Goal: Check status: Check status

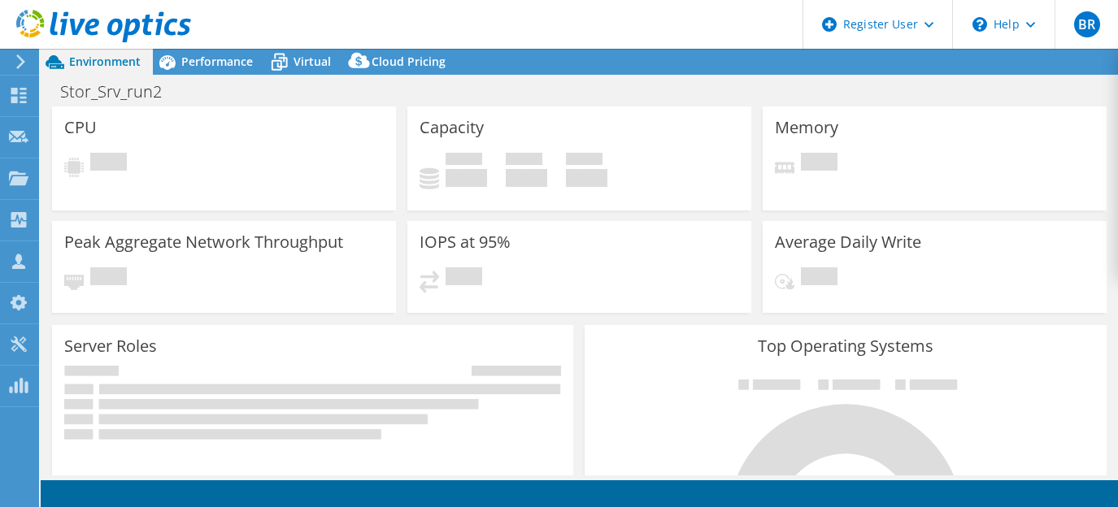
select select "USWest"
select select "USD"
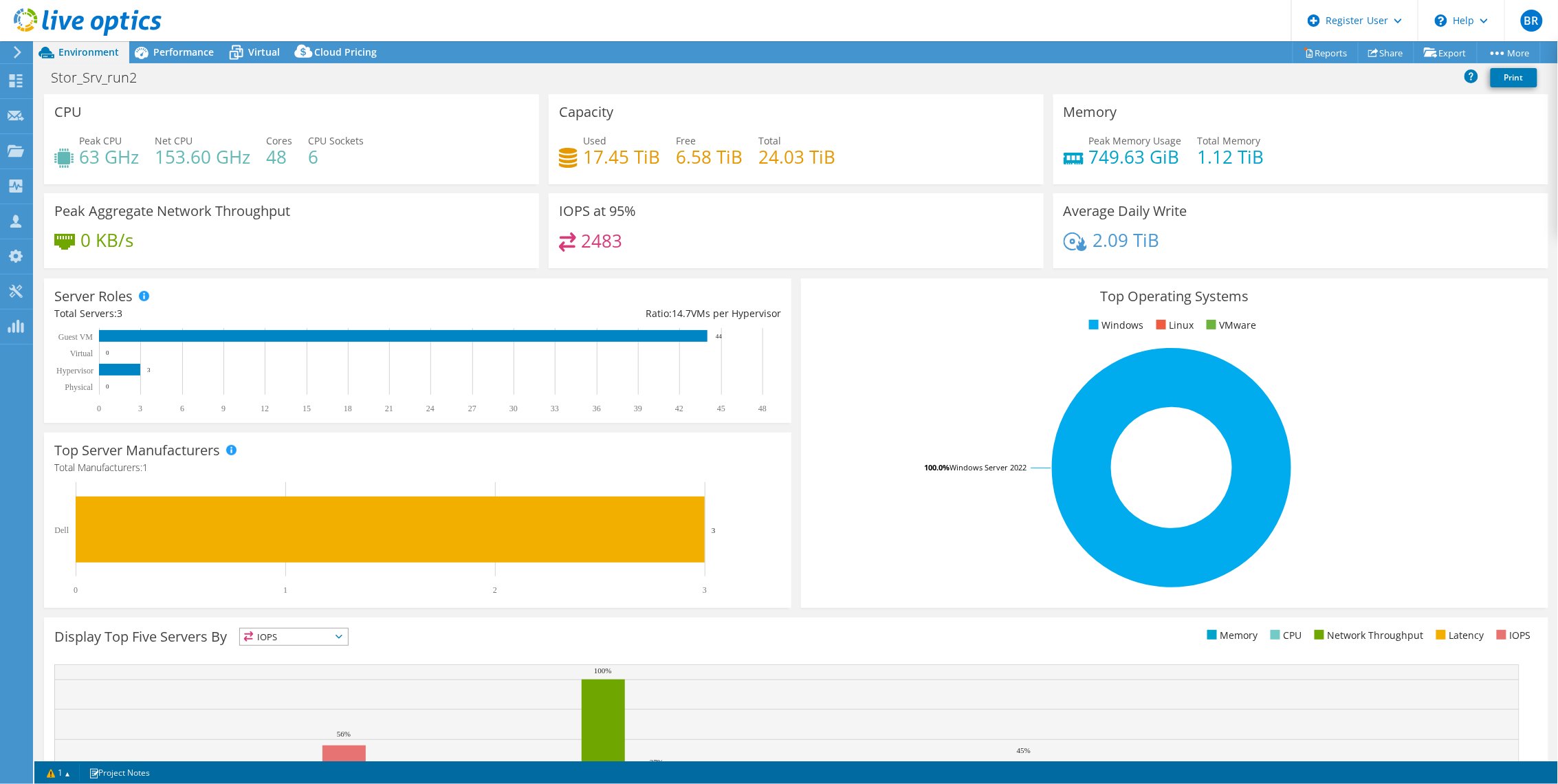
drag, startPoint x: 963, startPoint y: 73, endPoint x: 1103, endPoint y: 101, distance: 142.8
click at [945, 73] on div "Stor_Srv_run2 Print" at bounding box center [796, 77] width 1523 height 25
click at [94, 245] on h4 "0 KB/s" at bounding box center [107, 240] width 53 height 15
click at [207, 233] on div "0 KB/s" at bounding box center [291, 247] width 475 height 29
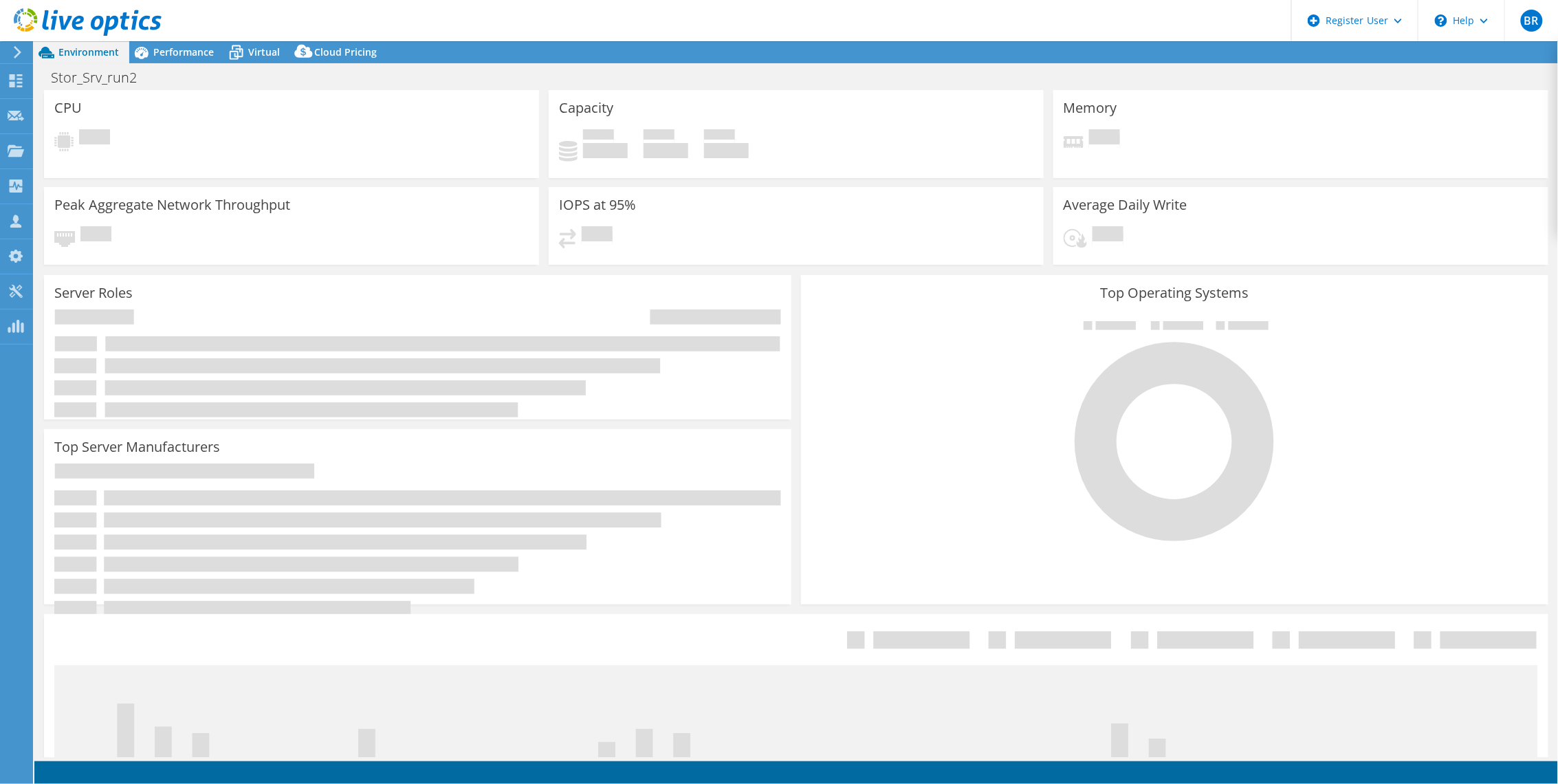
select select "USD"
select select "USWest"
select select "USD"
select select "USWest"
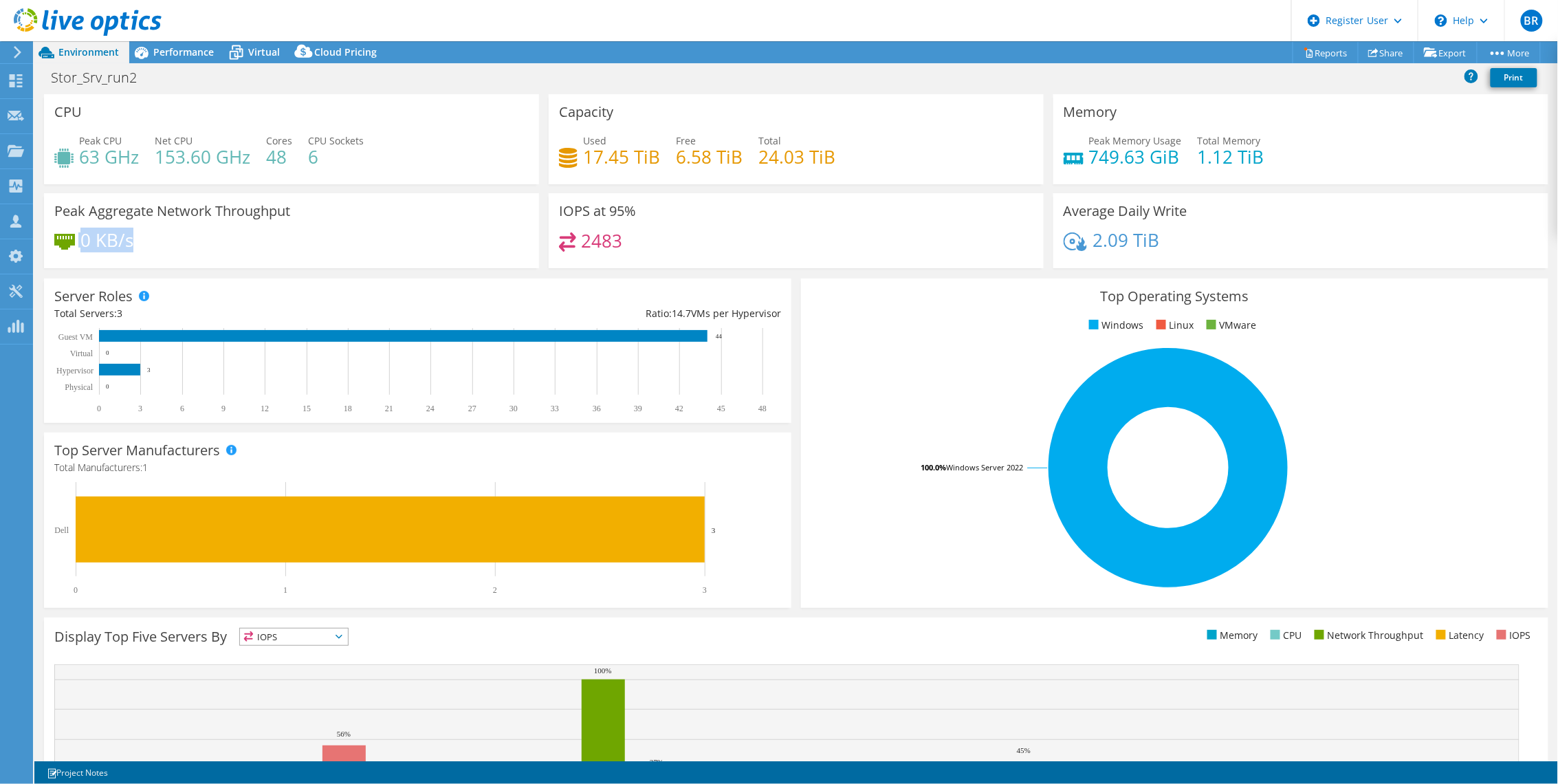
drag, startPoint x: 152, startPoint y: 235, endPoint x: 78, endPoint y: 237, distance: 74.0
click at [78, 237] on div "0 KB/s" at bounding box center [291, 247] width 475 height 29
drag, startPoint x: 78, startPoint y: 237, endPoint x: 187, endPoint y: 249, distance: 109.7
click at [187, 249] on div "0 KB/s" at bounding box center [291, 247] width 475 height 29
click at [151, 46] on icon at bounding box center [141, 52] width 24 height 24
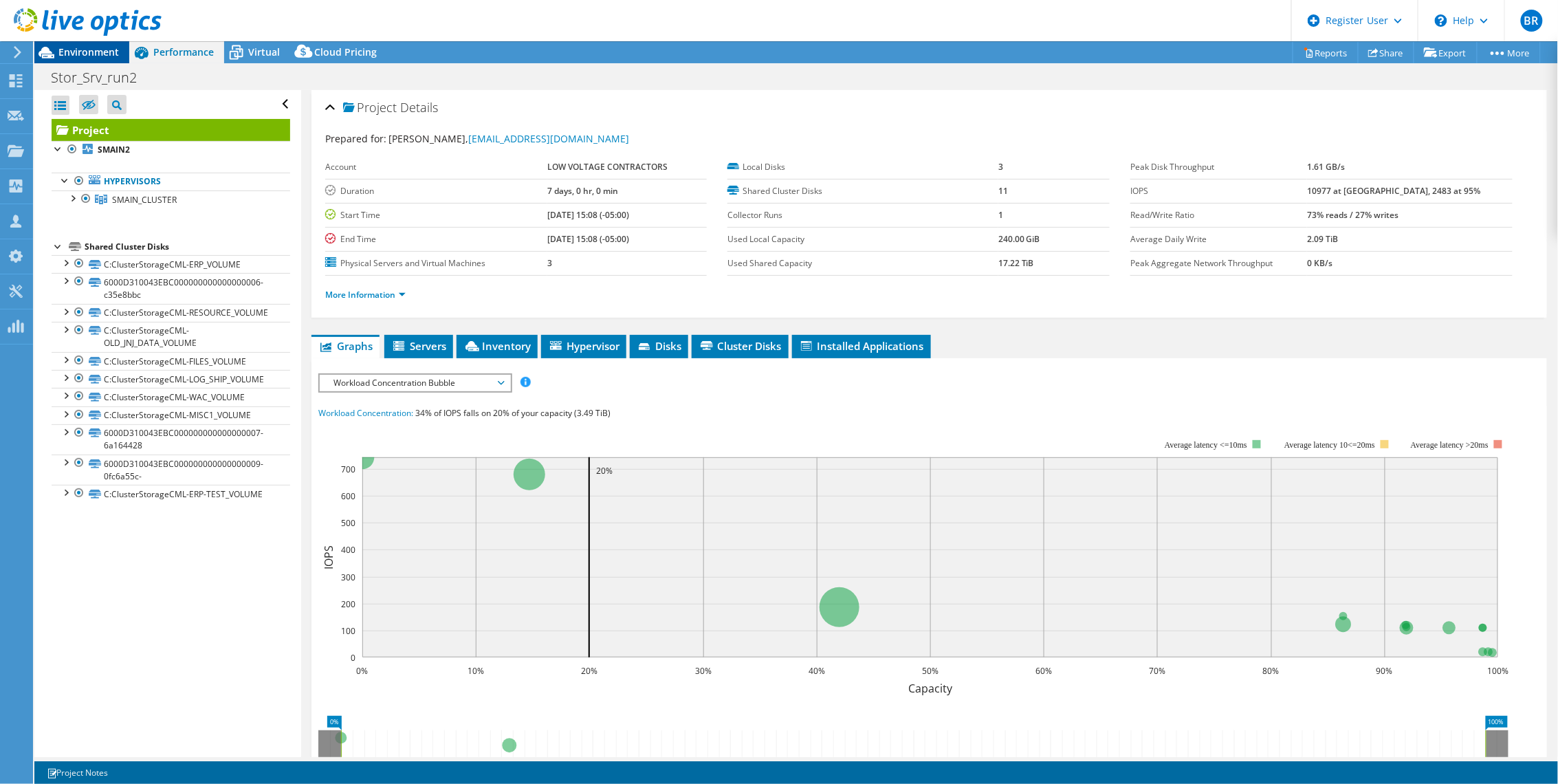
click at [105, 53] on span "Environment" at bounding box center [89, 52] width 61 height 13
